Goal: Task Accomplishment & Management: Manage account settings

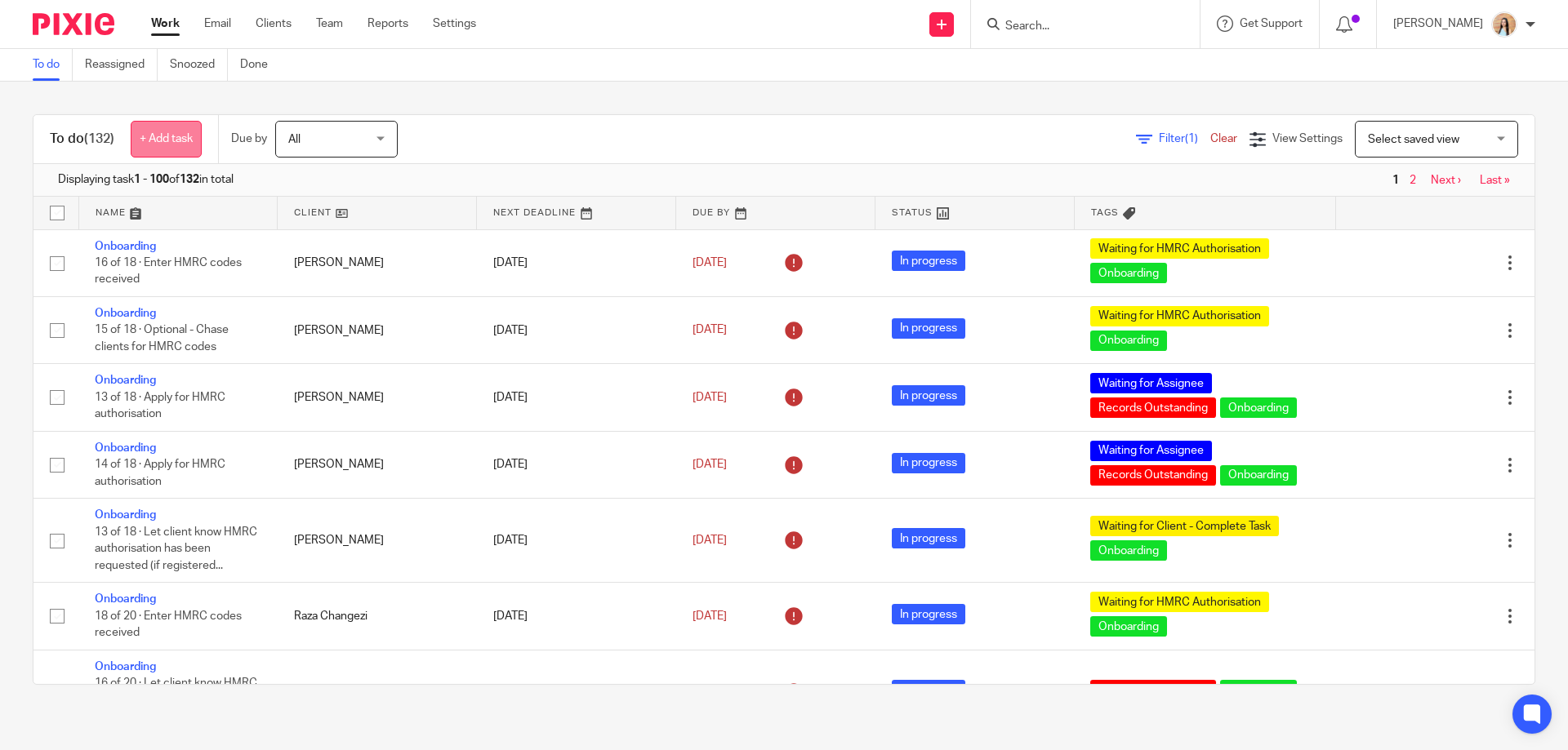
click at [161, 152] on link "+ Add task" at bounding box center [166, 139] width 71 height 37
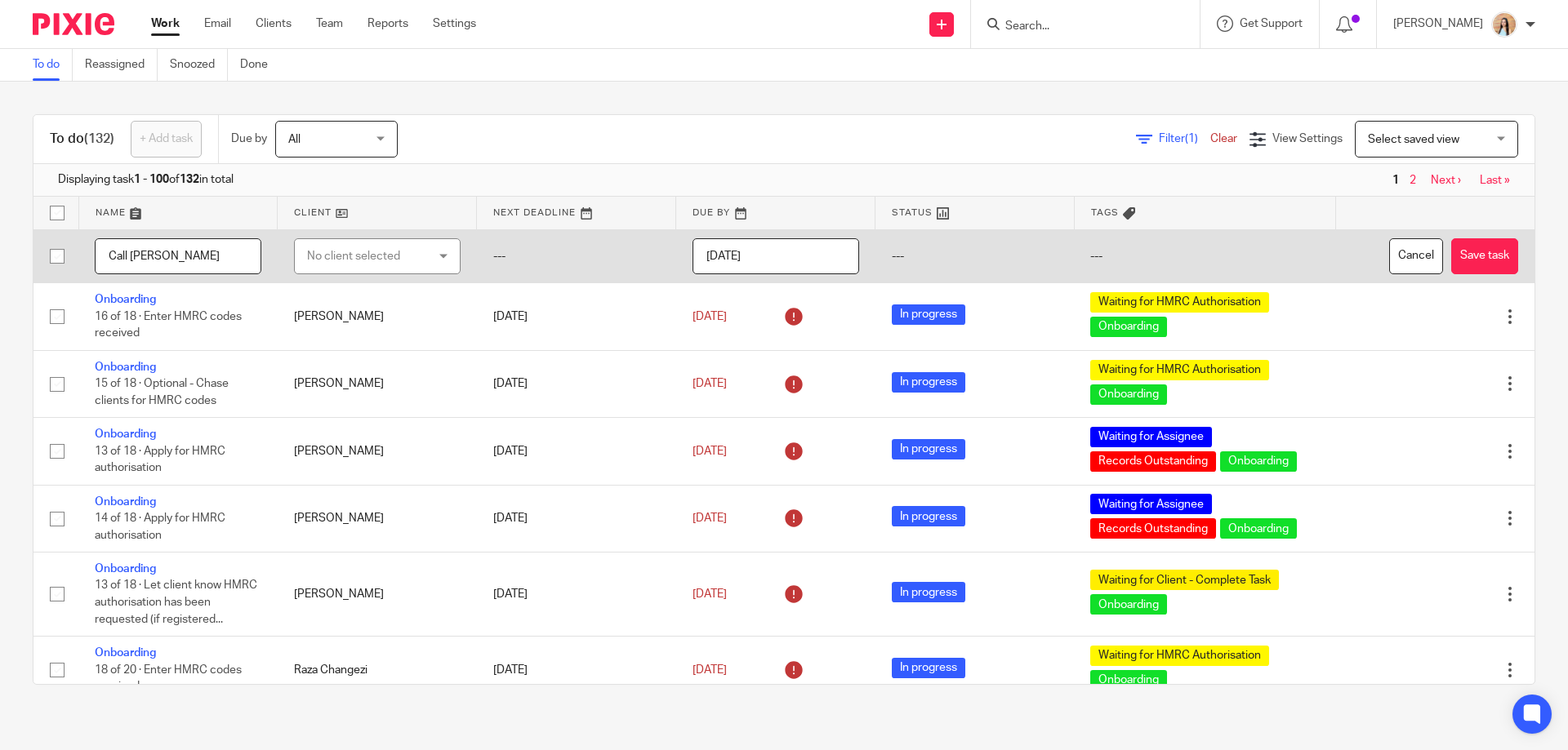
type input "Call [PERSON_NAME]"
click at [433, 254] on div "No client selected" at bounding box center [378, 257] width 167 height 37
type input "neil ross"
click at [356, 344] on li "[PERSON_NAME]" at bounding box center [369, 338] width 159 height 33
click at [1470, 264] on button "Save task" at bounding box center [1485, 257] width 67 height 37
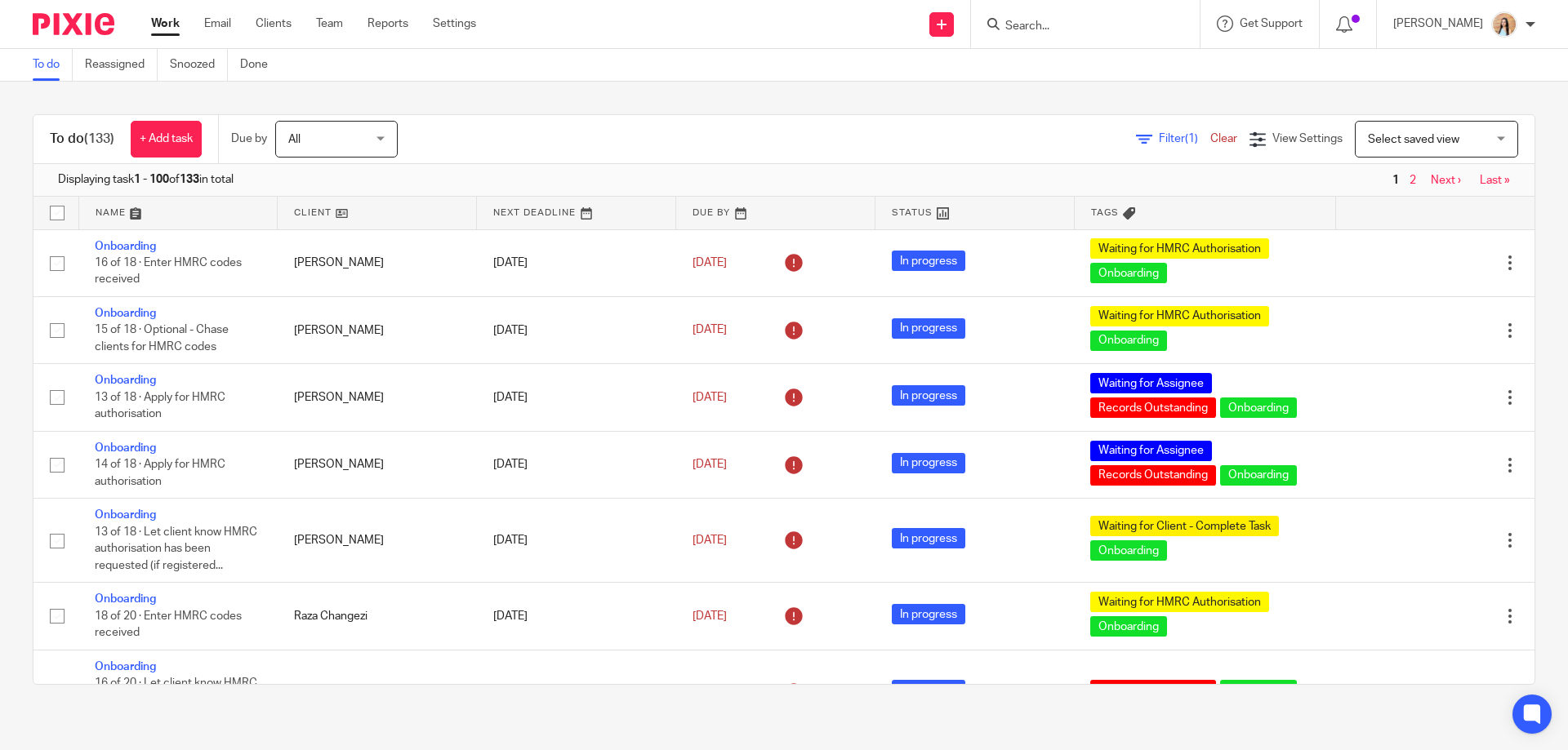
click at [1431, 176] on link "Next ›" at bounding box center [1445, 181] width 30 height 11
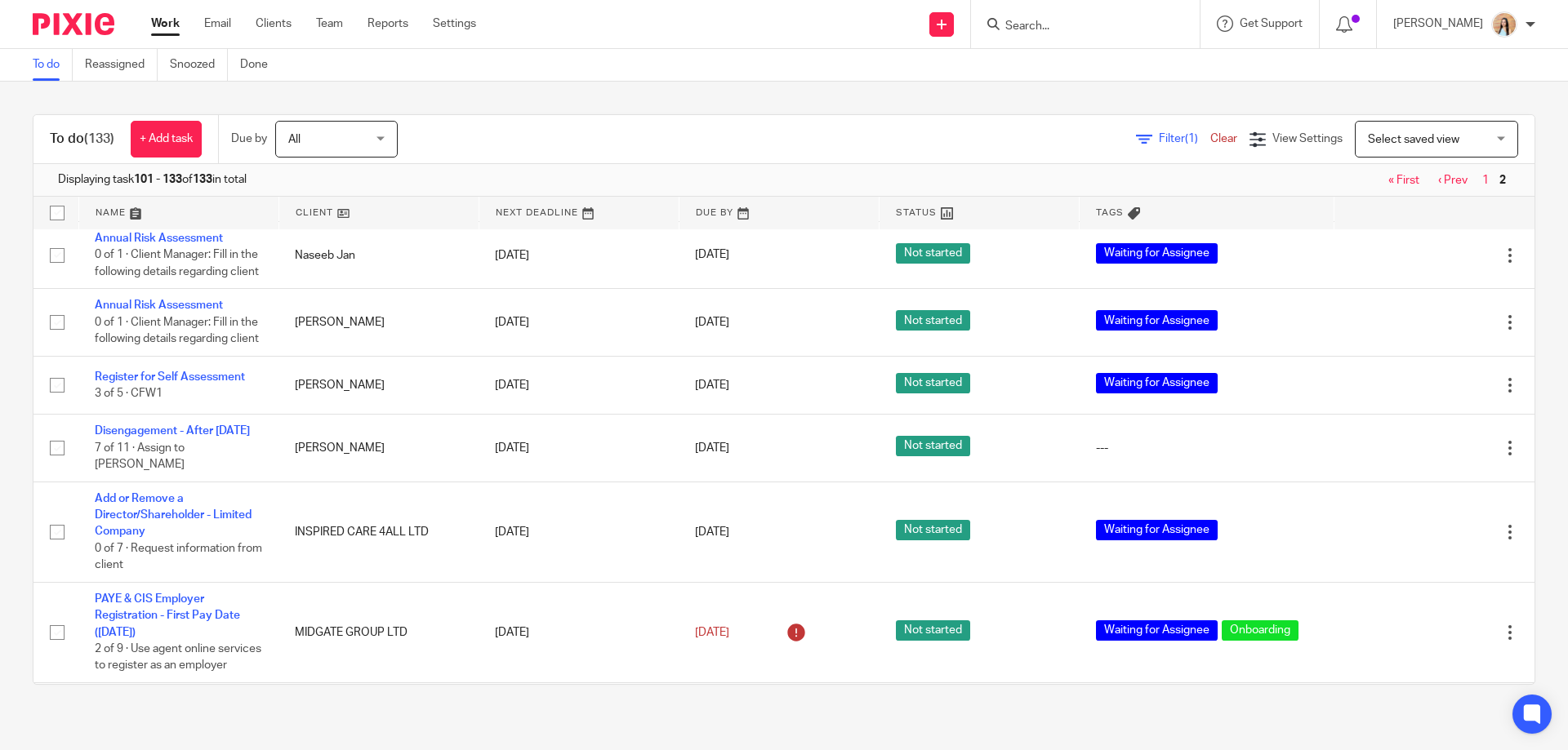
scroll to position [1430, 0]
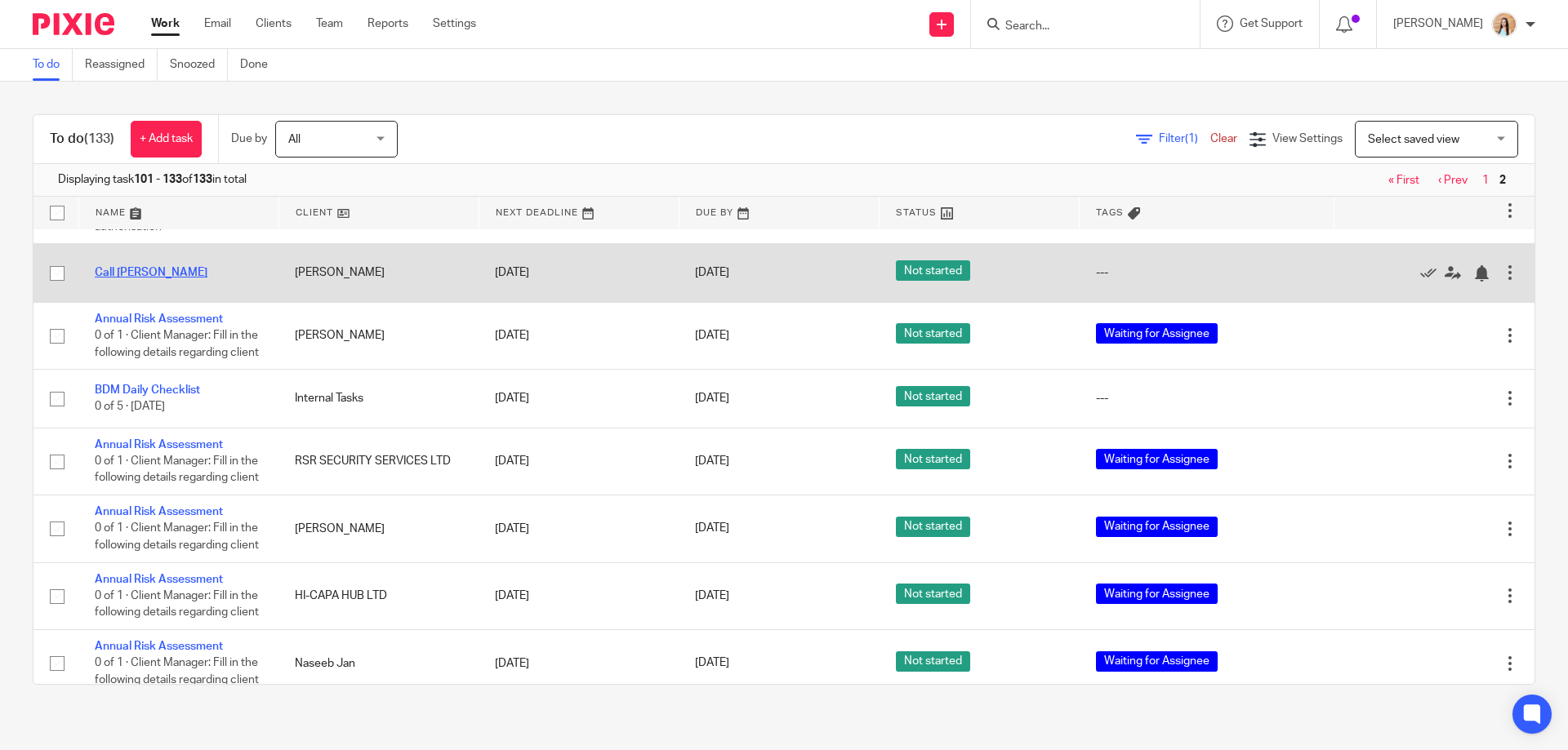
click at [115, 279] on link "Call [PERSON_NAME]" at bounding box center [151, 273] width 113 height 11
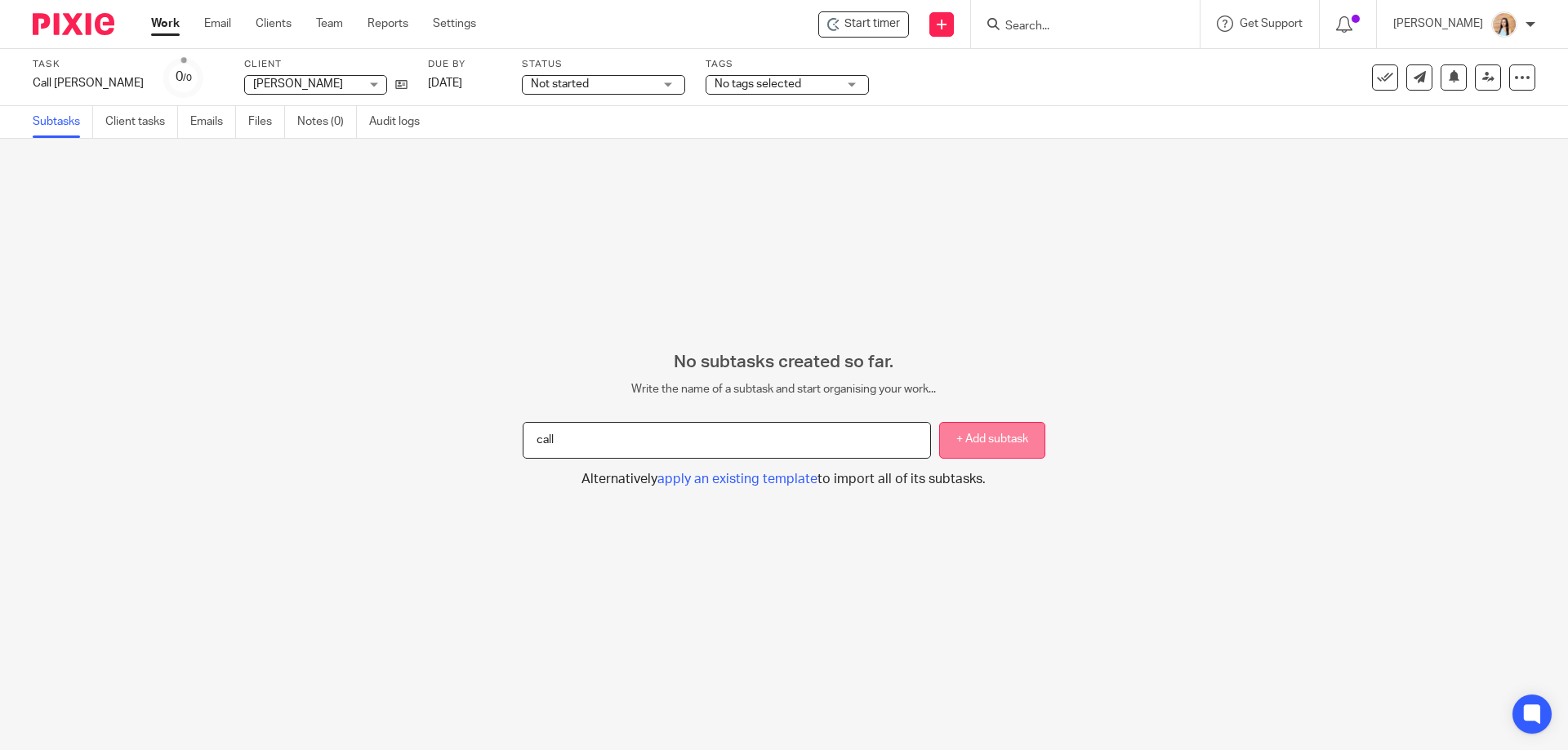
type input "call"
click at [973, 454] on button "+ Add subtask" at bounding box center [992, 440] width 106 height 37
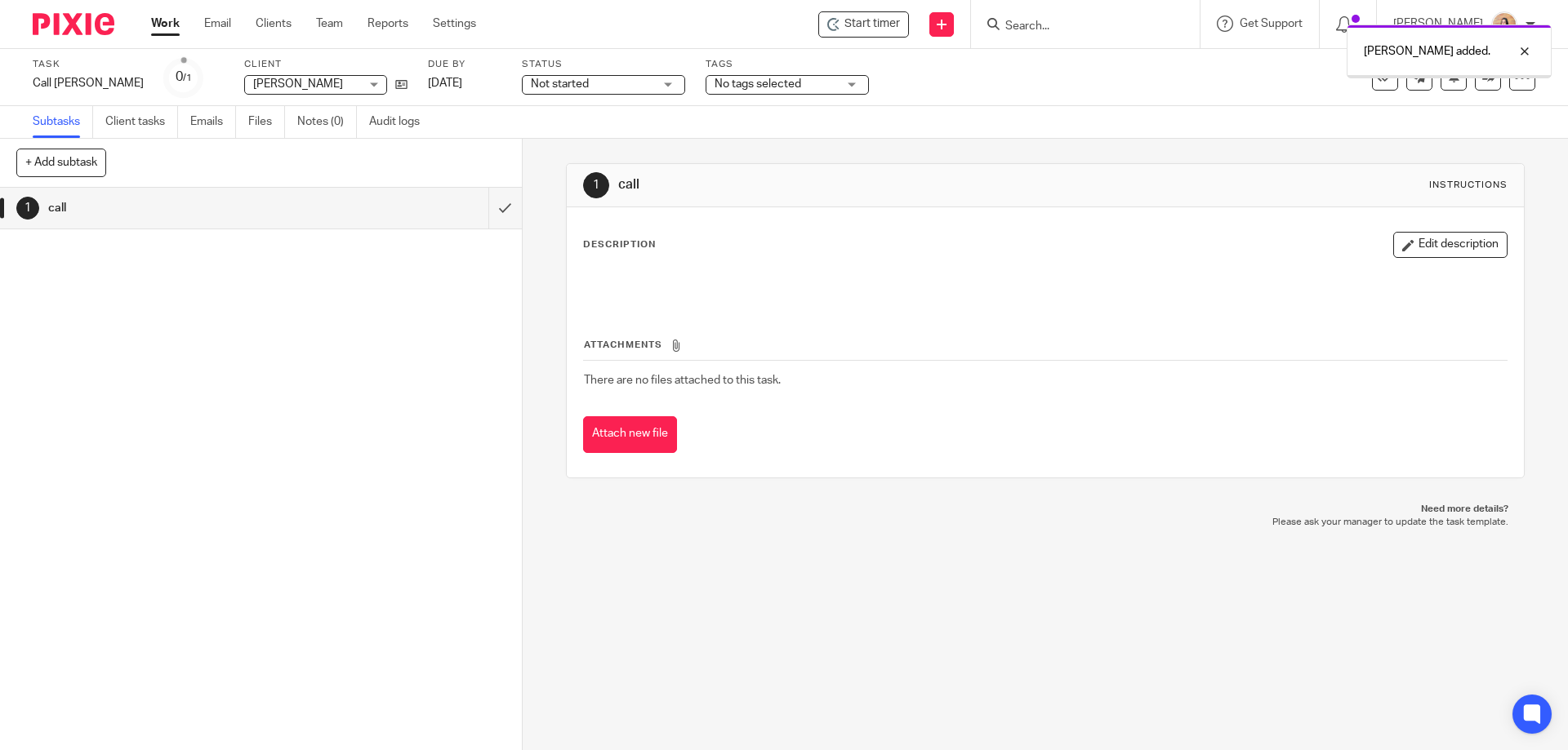
click at [1405, 252] on button "Edit description" at bounding box center [1450, 245] width 114 height 26
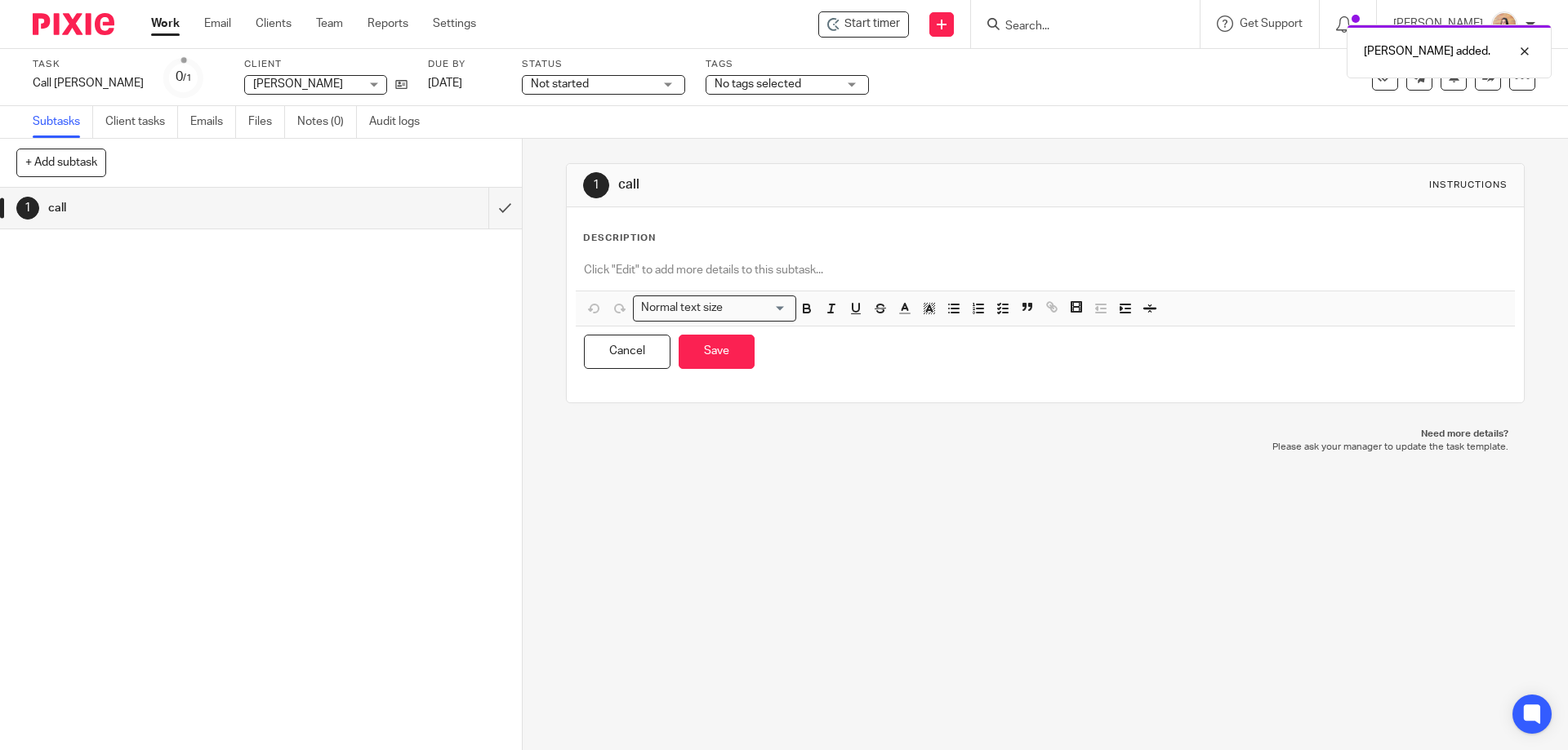
click at [732, 269] on p at bounding box center [1045, 270] width 922 height 16
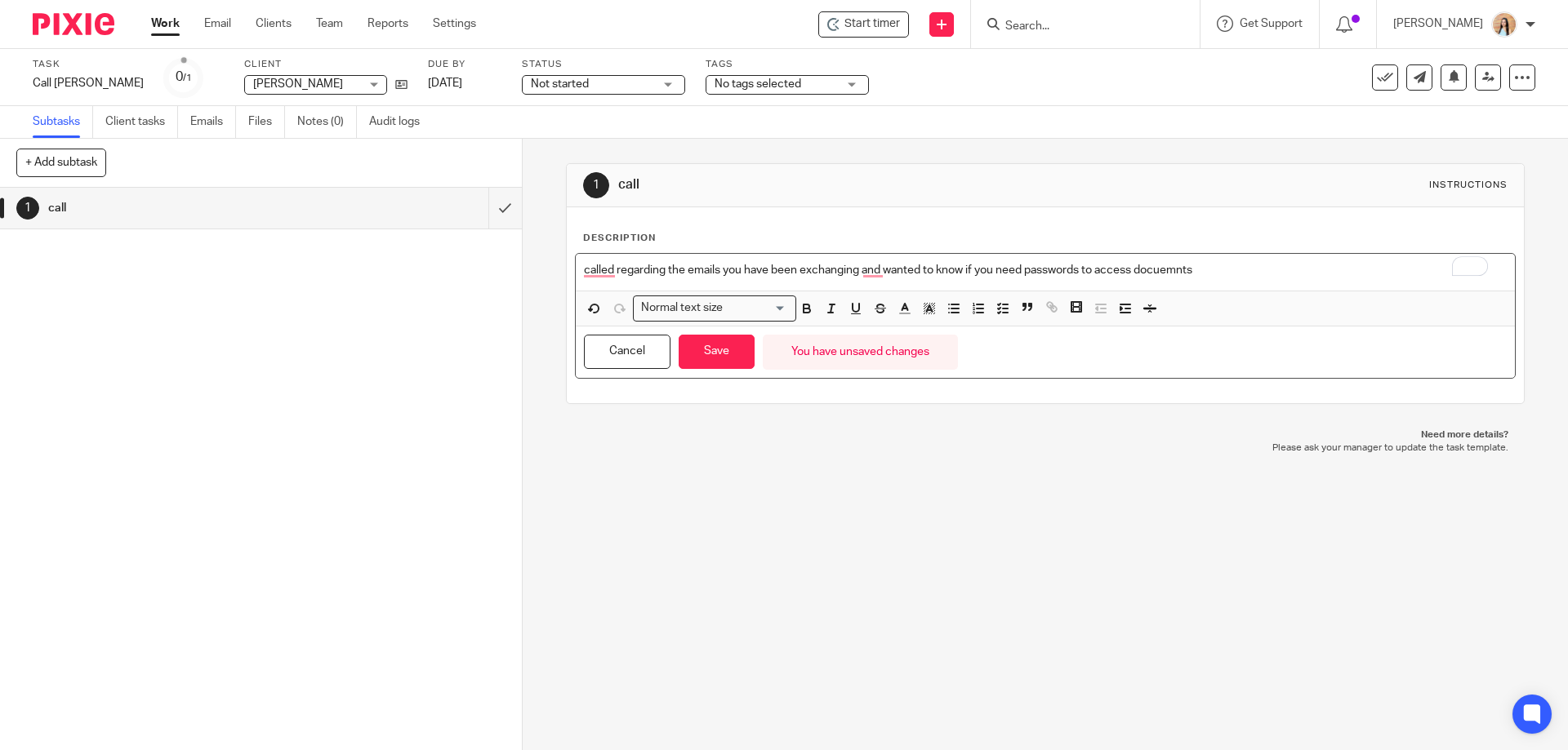
click at [1156, 264] on p "called regarding the emails you have been exchanging and wanted to know if you …" at bounding box center [1045, 270] width 922 height 16
click at [719, 356] on button "Save" at bounding box center [716, 352] width 76 height 35
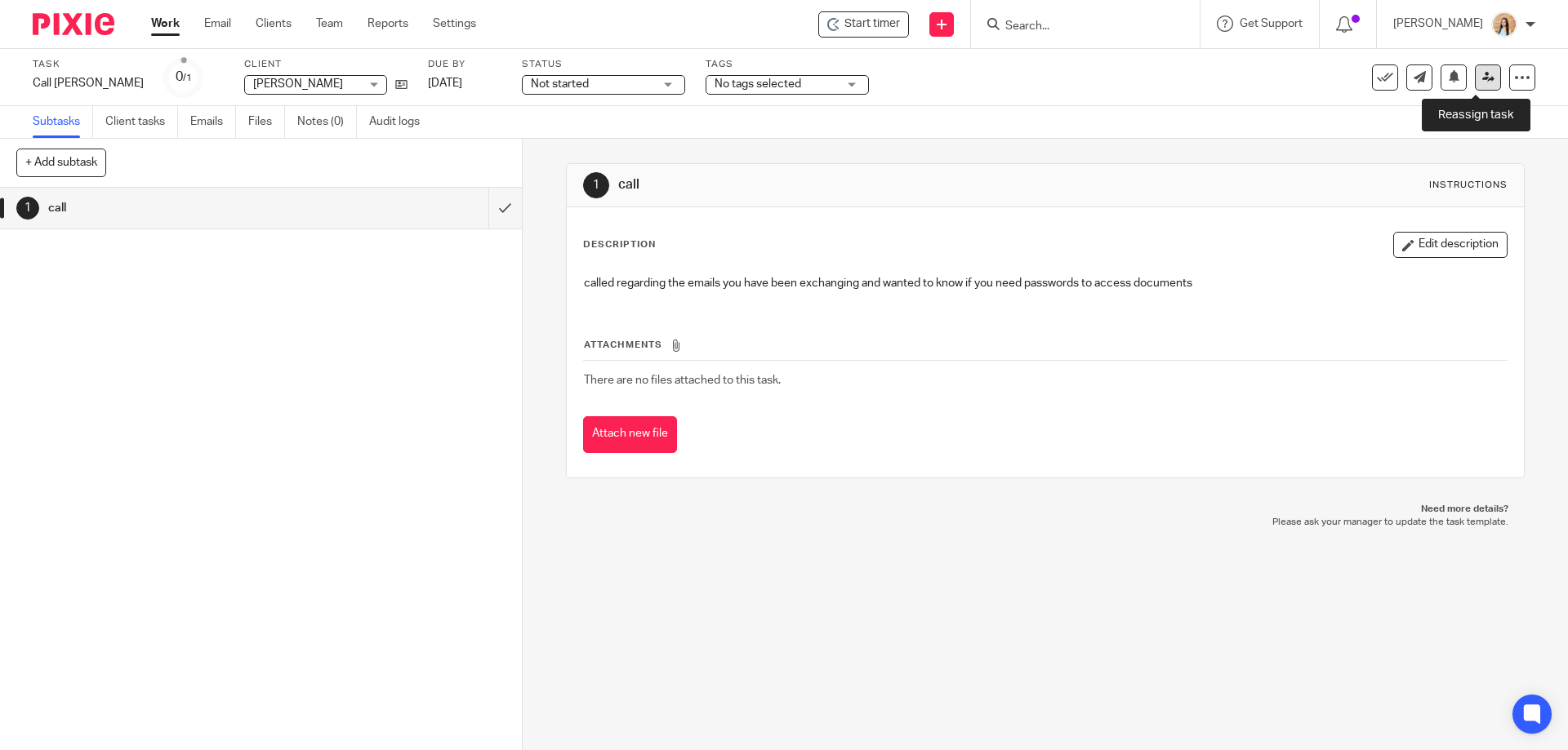
click at [1482, 80] on icon at bounding box center [1488, 77] width 12 height 12
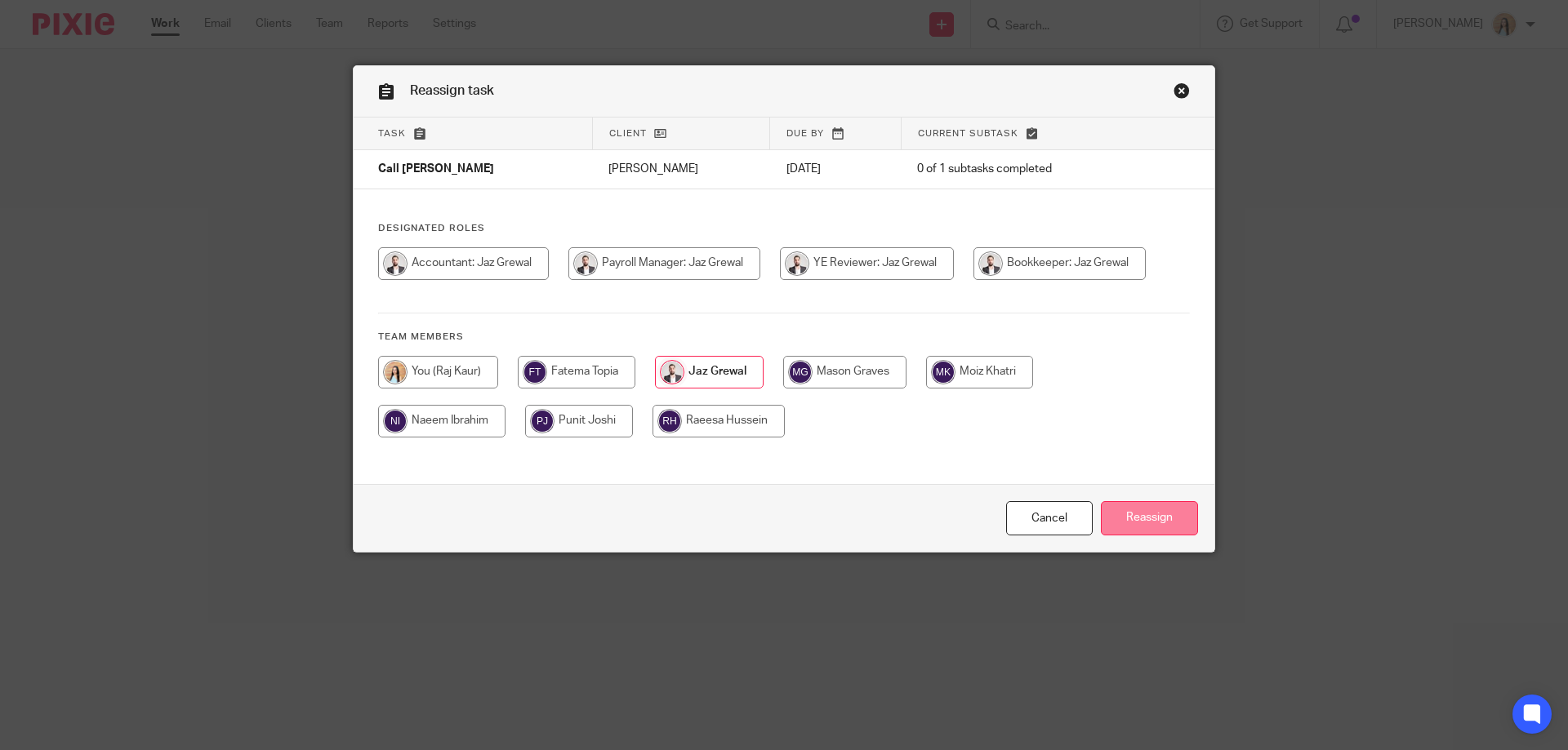
click at [1125, 517] on input "Reassign" at bounding box center [1149, 518] width 97 height 35
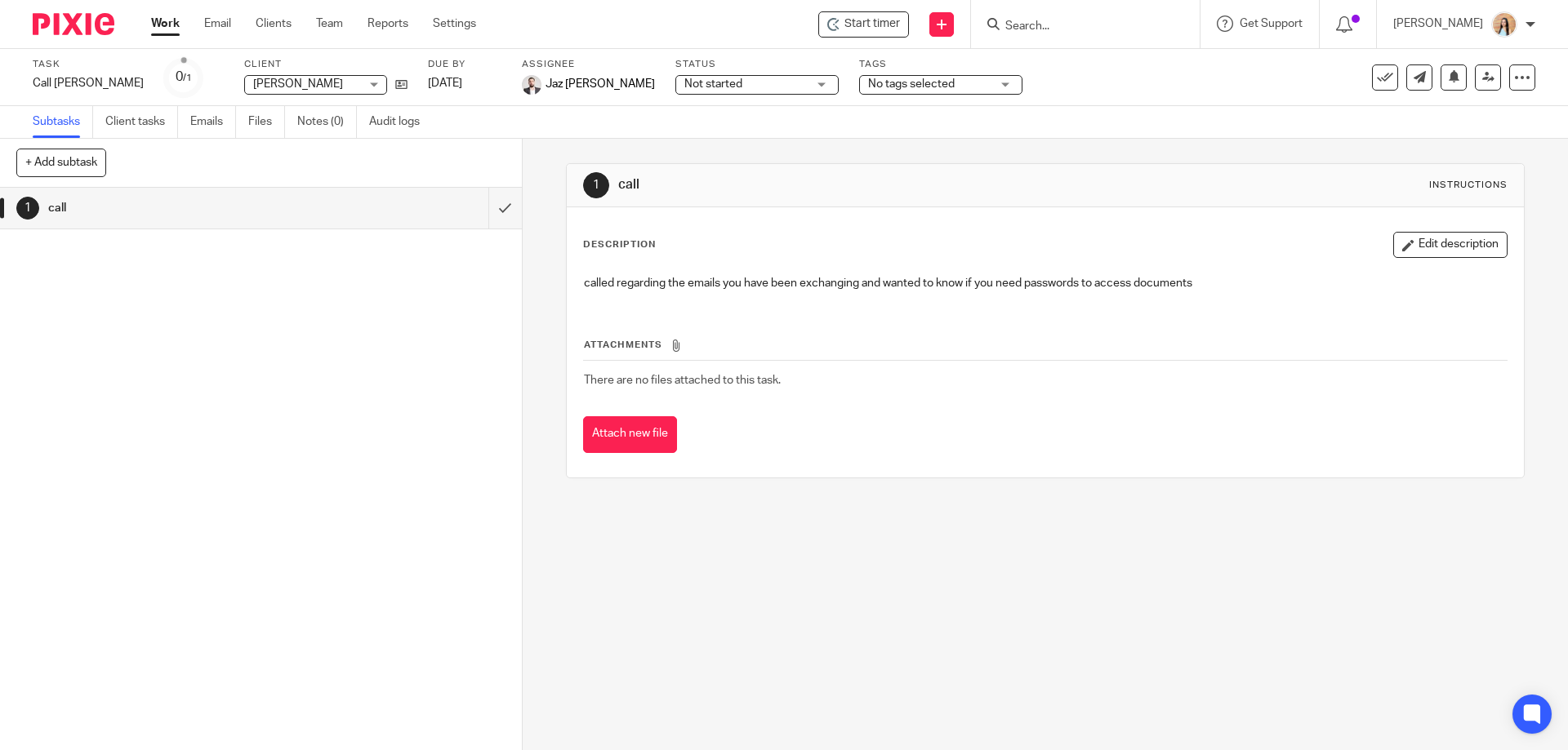
click at [540, 317] on div "1 call Instructions Description Edit description called regarding the emails yo…" at bounding box center [1045, 444] width 1046 height 611
click at [541, 348] on div "1 call Instructions Description Edit description called regarding the emails yo…" at bounding box center [1045, 444] width 1046 height 611
